Goal: Task Accomplishment & Management: Complete application form

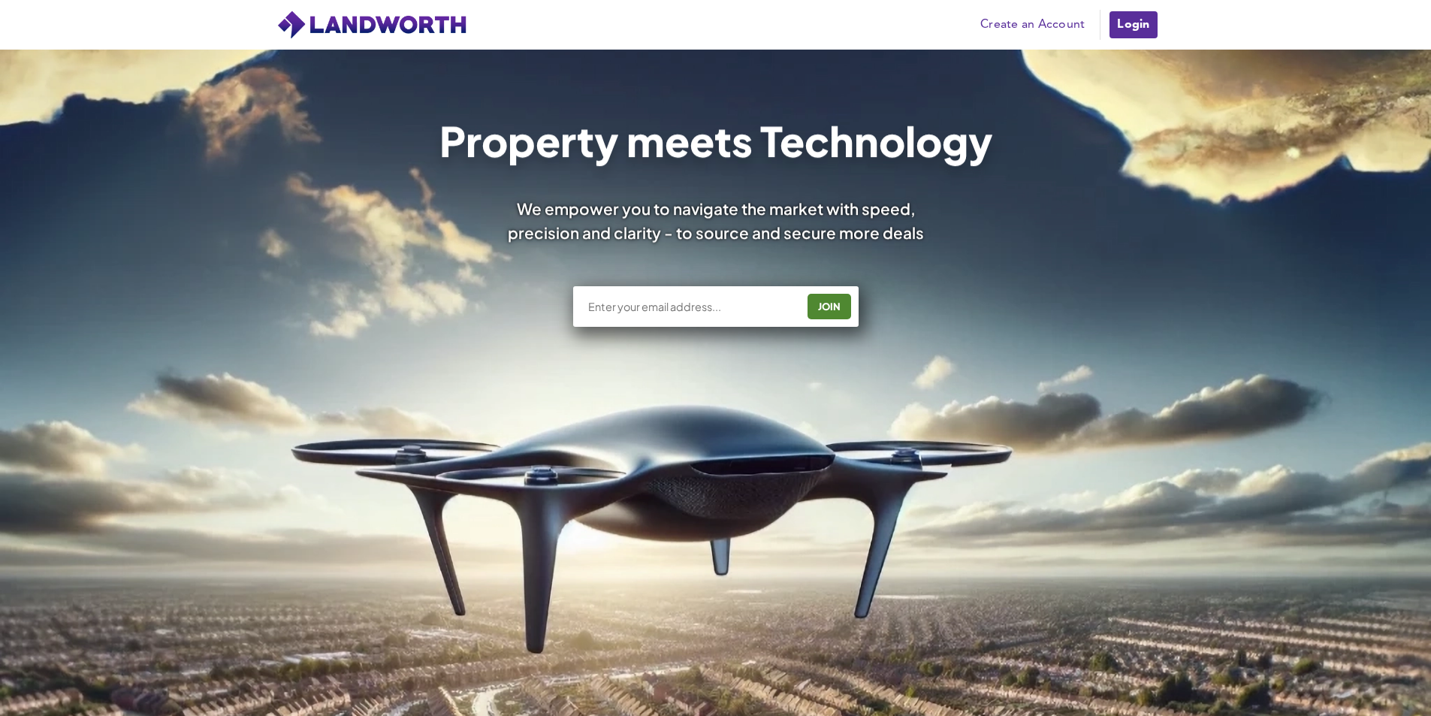
click at [702, 302] on input "text" at bounding box center [692, 306] width 210 height 15
type input "[EMAIL_ADDRESS][DOMAIN_NAME]"
click at [850, 303] on button "JOIN" at bounding box center [830, 307] width 44 height 26
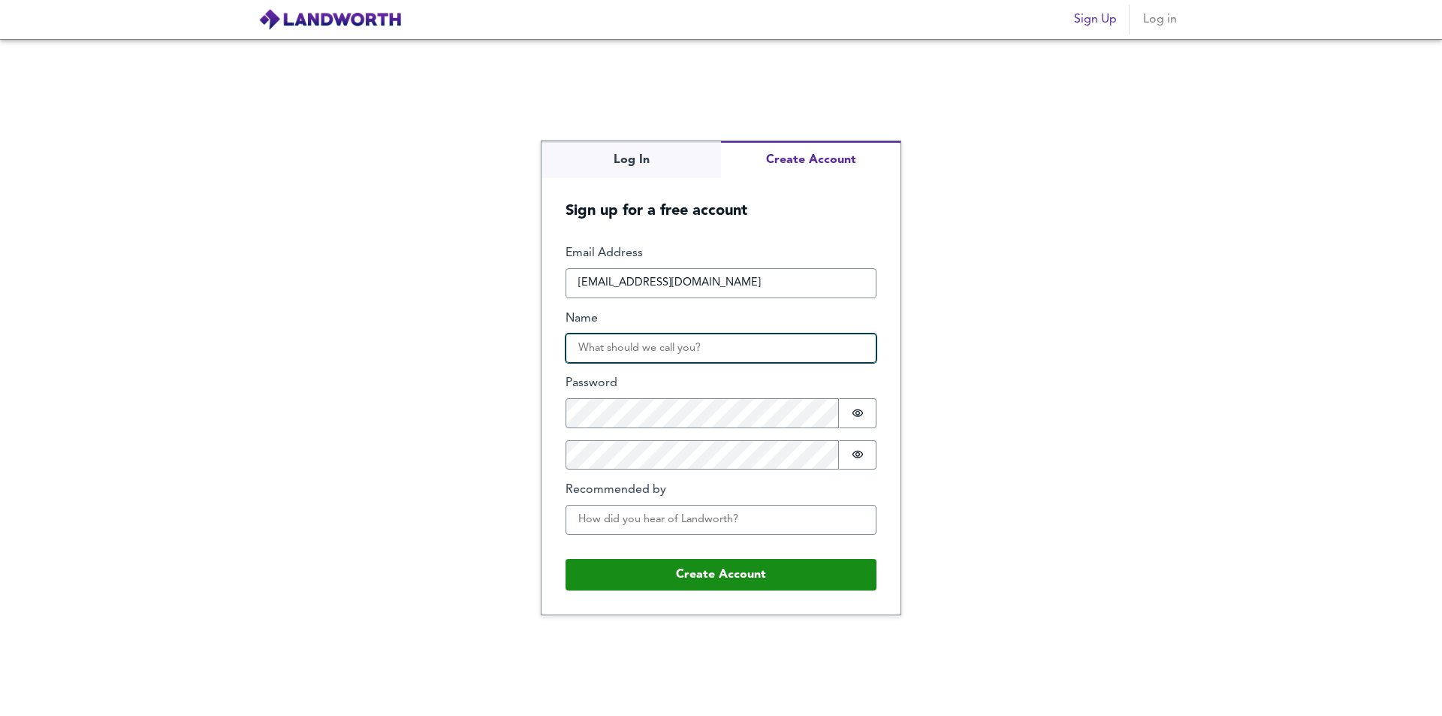
click at [753, 358] on input "Name" at bounding box center [721, 349] width 311 height 30
type input "Cameron Wilson"
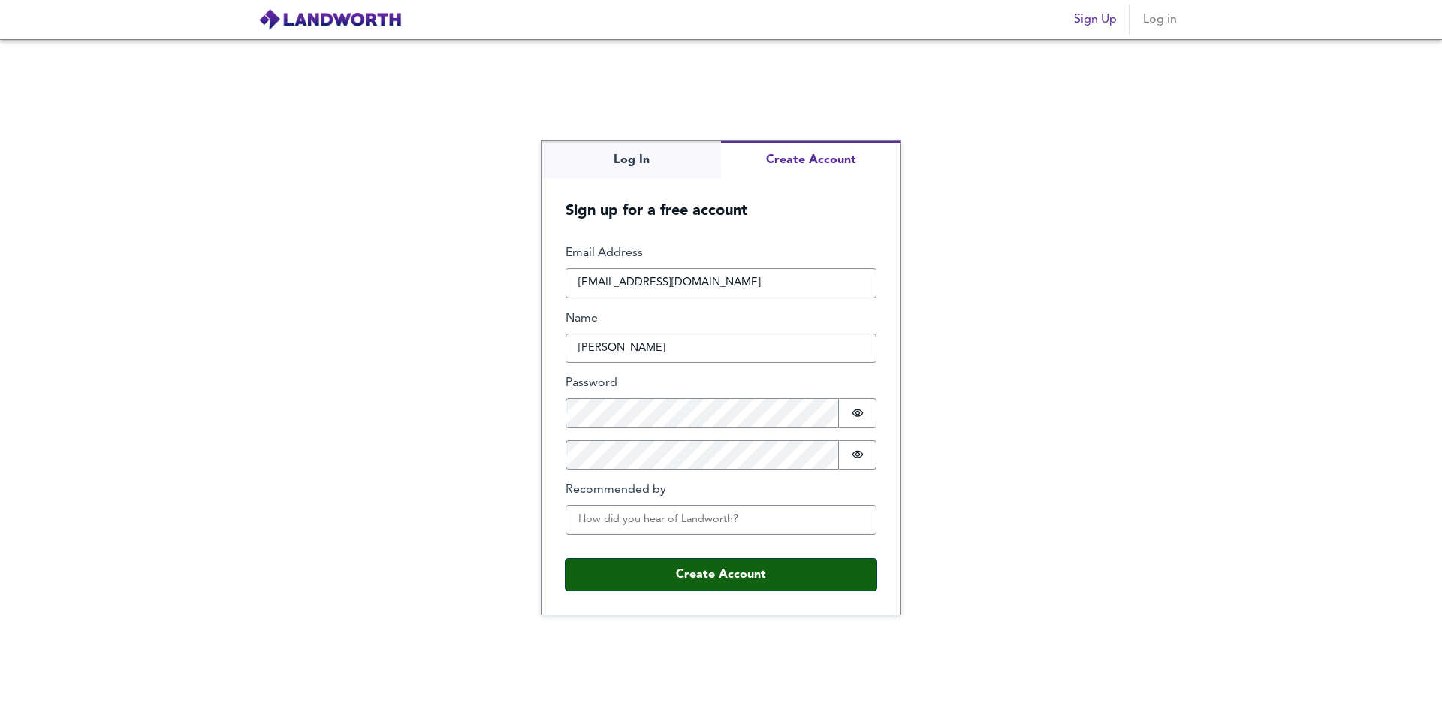
click at [693, 569] on button "Create Account" at bounding box center [721, 575] width 311 height 32
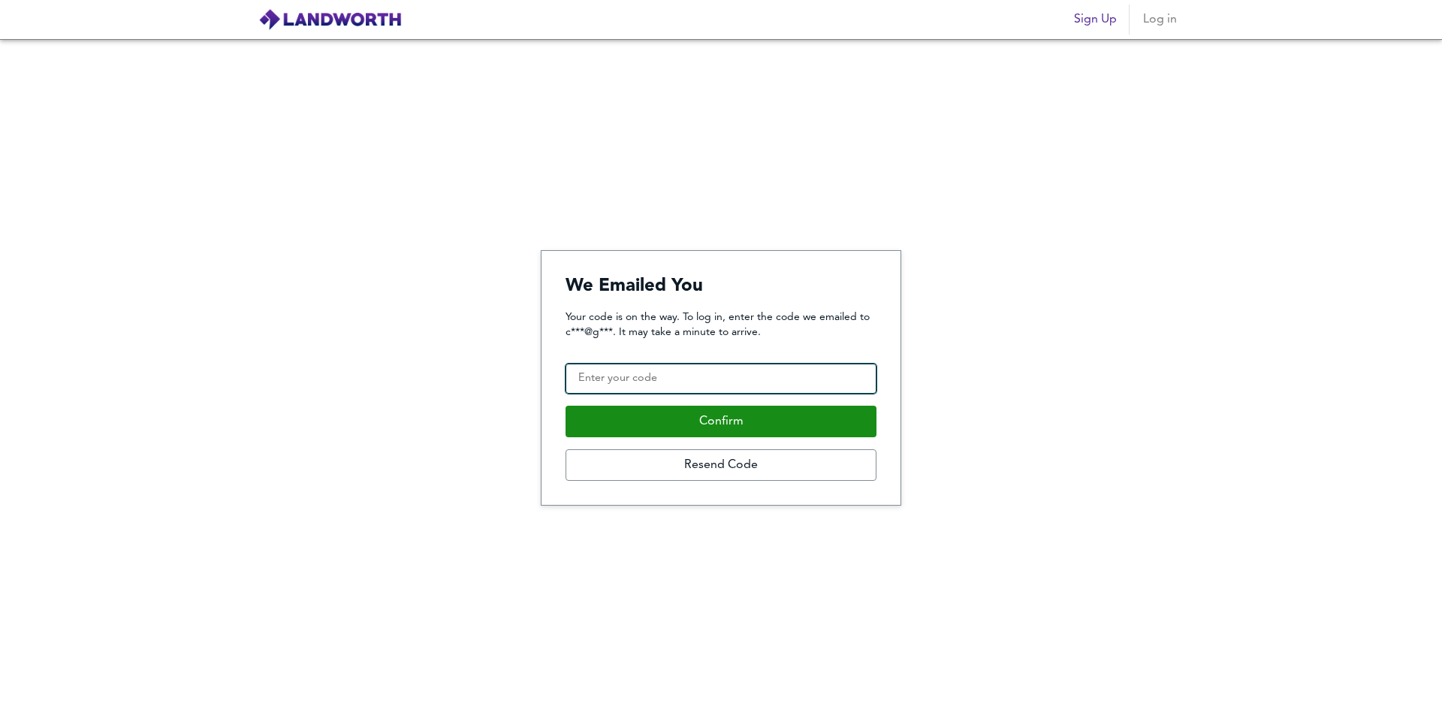
click at [639, 376] on input "Confirmation Code" at bounding box center [721, 379] width 311 height 30
paste input "595618"
type input "595618"
click at [566, 406] on button "Confirm" at bounding box center [721, 422] width 311 height 32
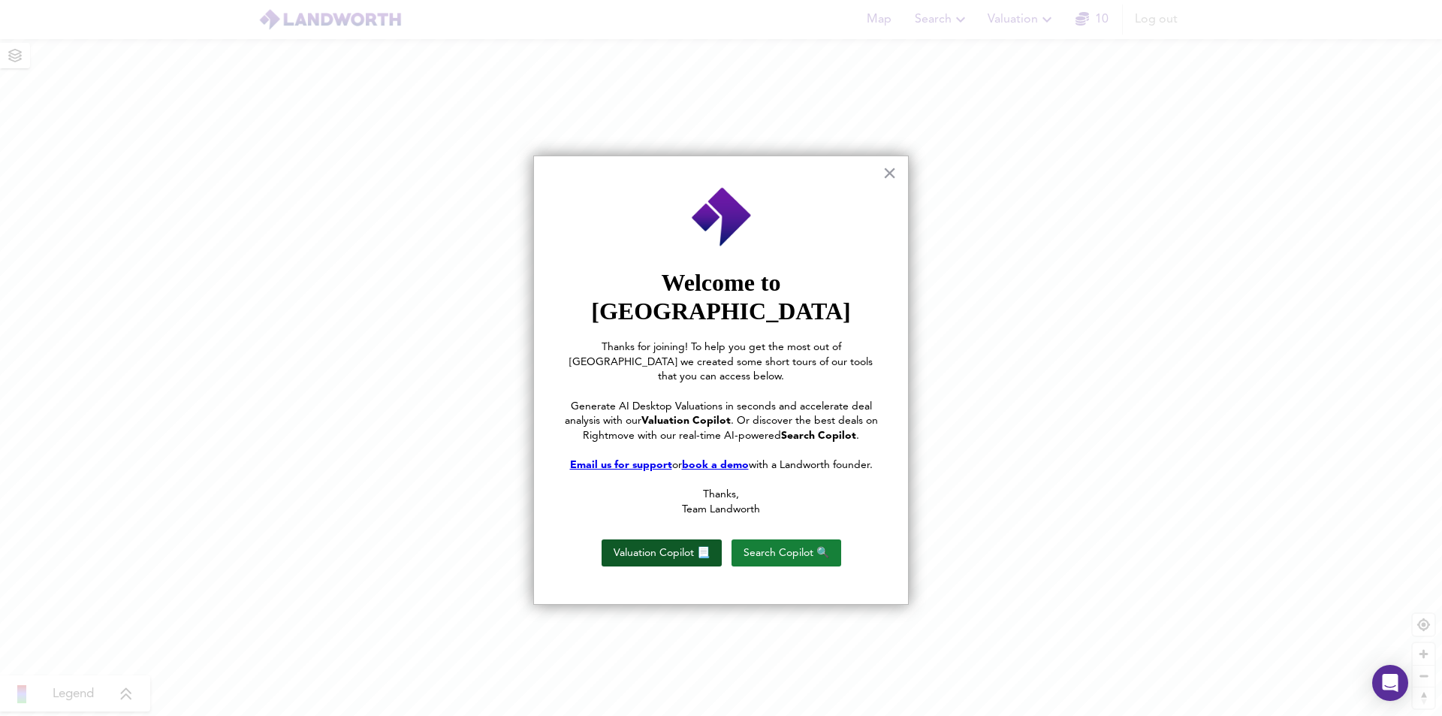
click at [681, 539] on button "Valuation Copilot 📃" at bounding box center [662, 552] width 120 height 27
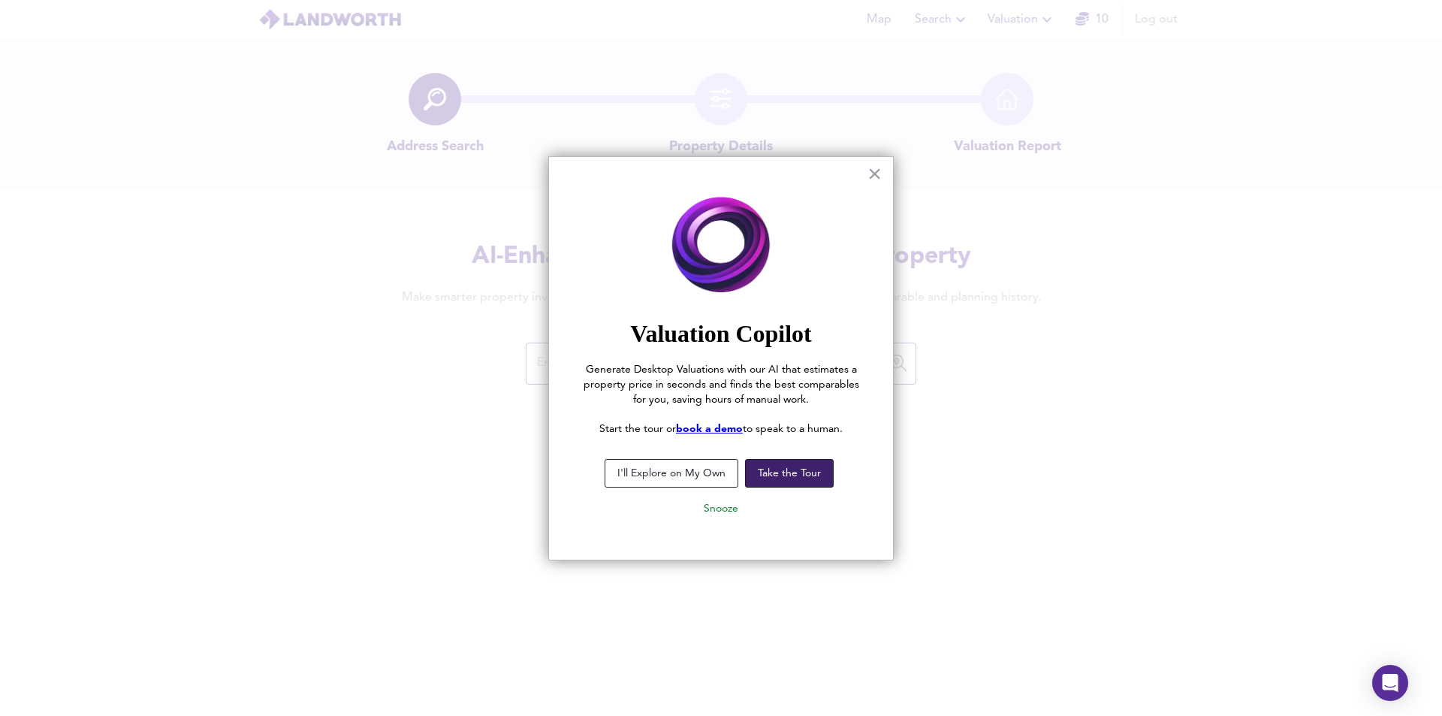
click at [788, 478] on button "Take the Tour" at bounding box center [789, 473] width 89 height 29
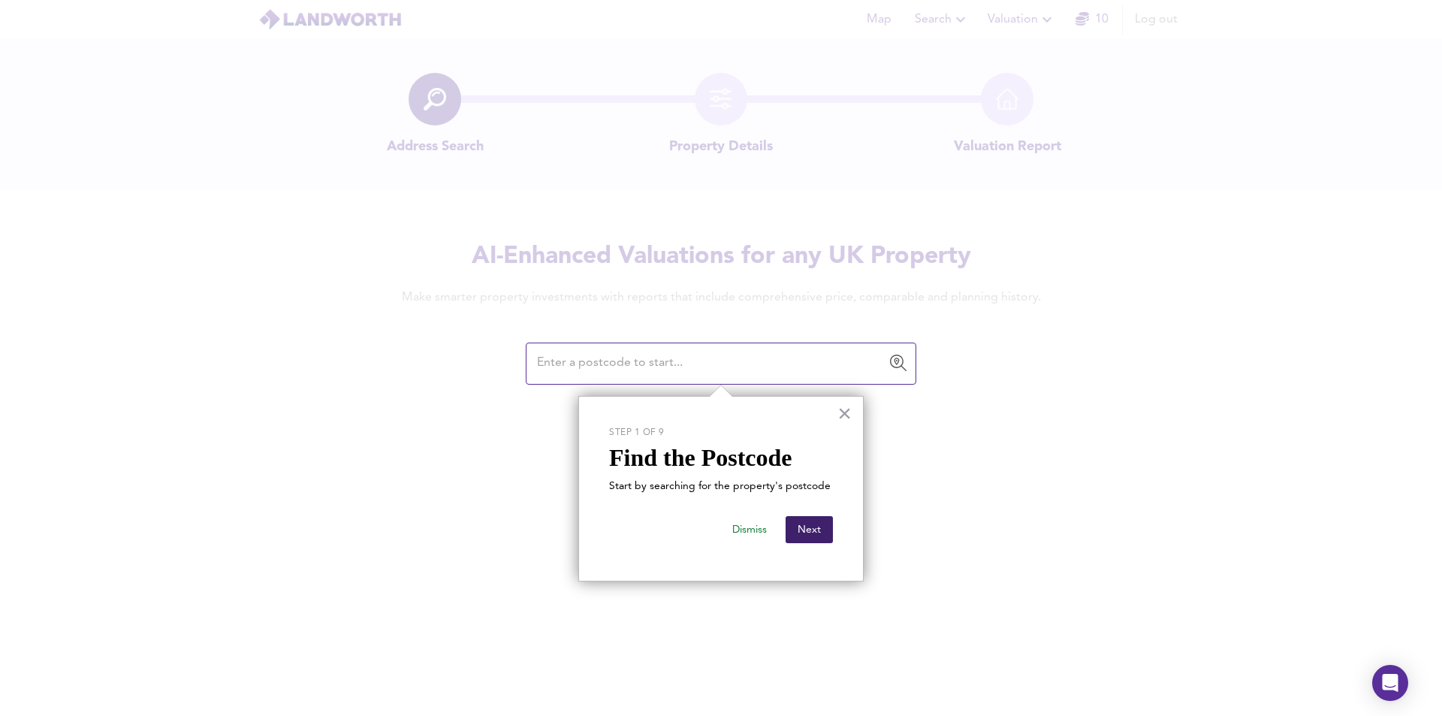
click at [818, 535] on button "Next" at bounding box center [809, 529] width 47 height 27
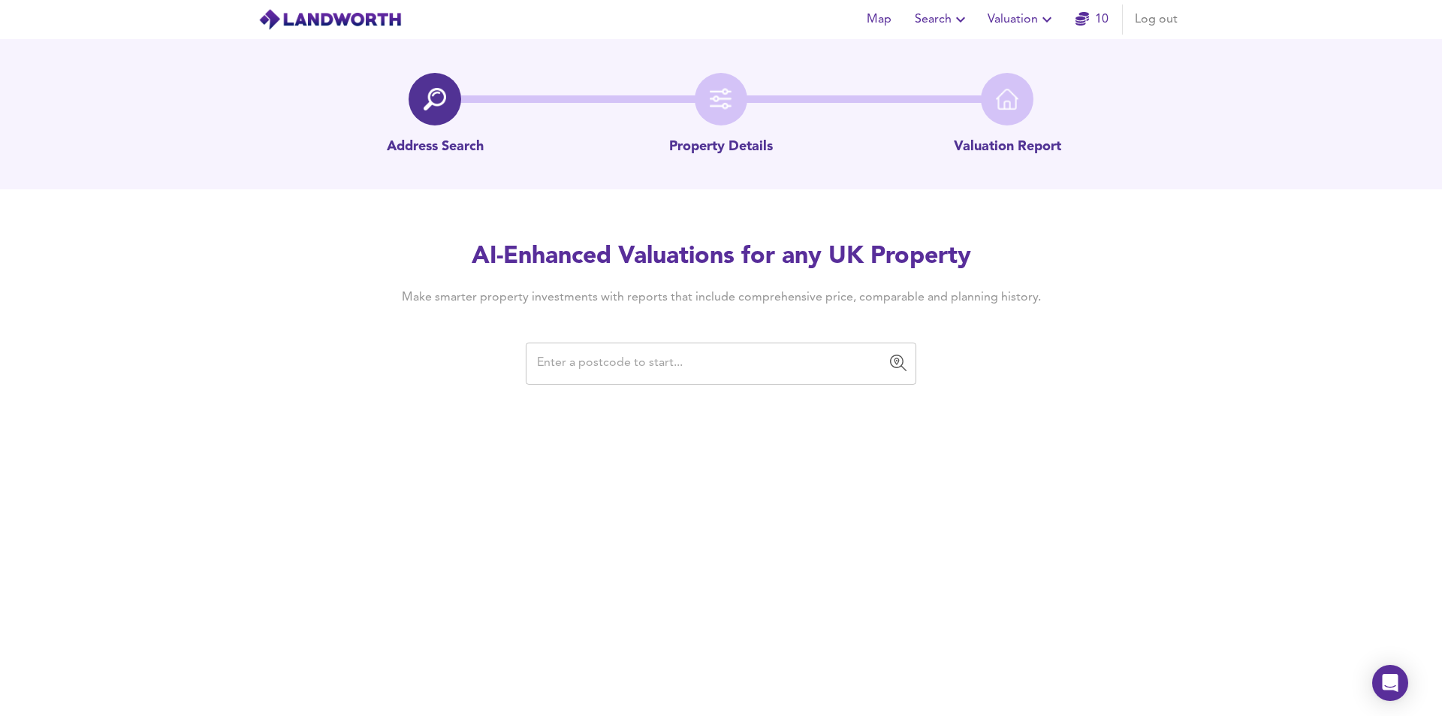
click at [661, 378] on div "​" at bounding box center [721, 364] width 391 height 42
